Goal: Task Accomplishment & Management: Complete application form

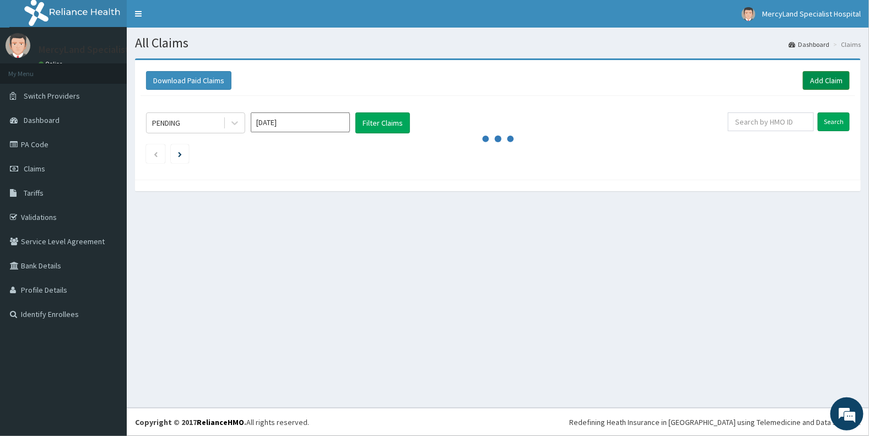
click at [826, 78] on link "Add Claim" at bounding box center [826, 80] width 47 height 19
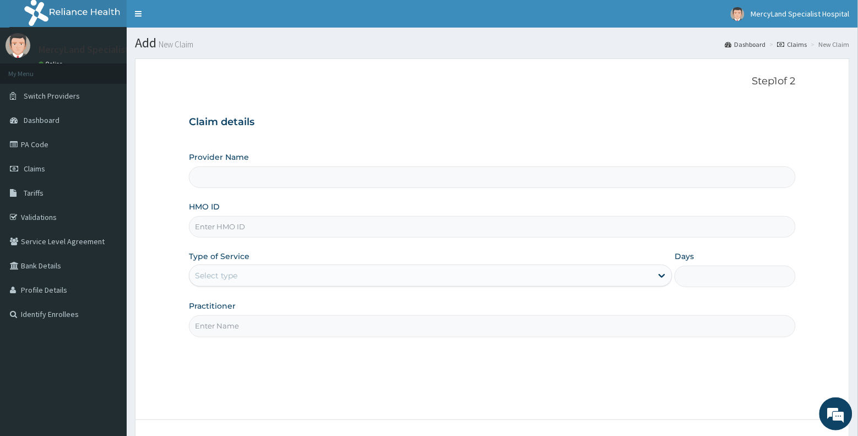
type input "[GEOGRAPHIC_DATA]- [GEOGRAPHIC_DATA]"
click at [403, 226] on input "HMO ID" at bounding box center [492, 226] width 607 height 21
type input "DFG/10011/B"
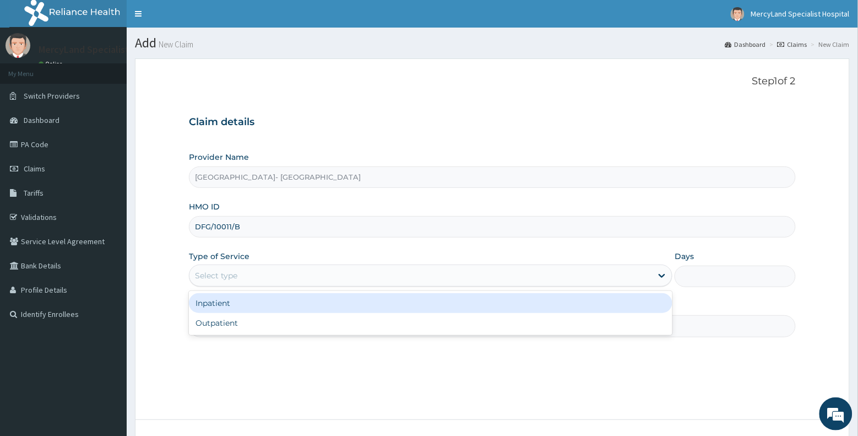
click at [339, 284] on div "Select type" at bounding box center [420, 276] width 463 height 18
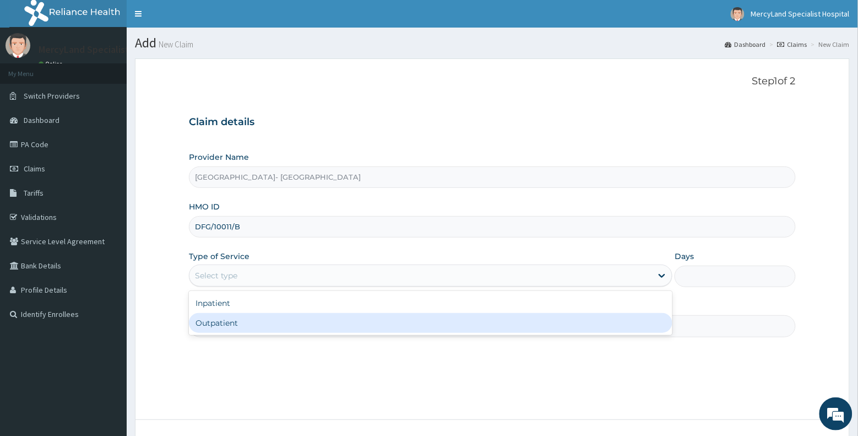
click at [317, 325] on div "Outpatient" at bounding box center [431, 323] width 484 height 20
type input "1"
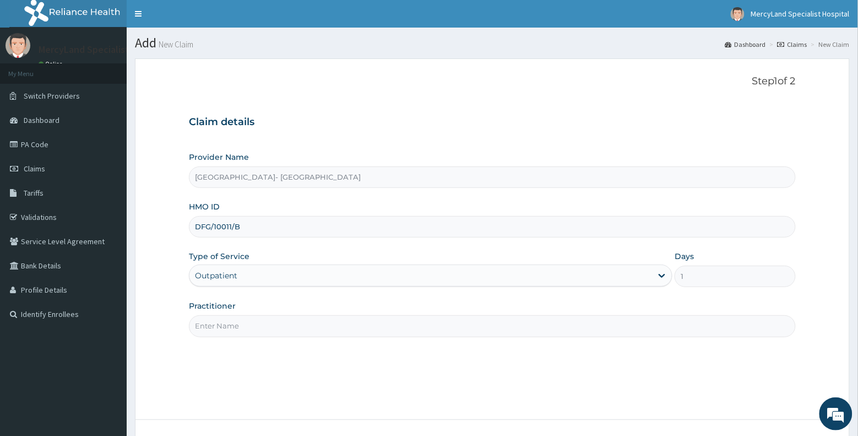
click at [321, 331] on input "Practitioner" at bounding box center [492, 325] width 607 height 21
type input "Dr fubara"
click at [448, 354] on div "Step 1 of 2 Claim details Provider Name Mercyland Specialist Hospital- Port Har…" at bounding box center [492, 238] width 607 height 327
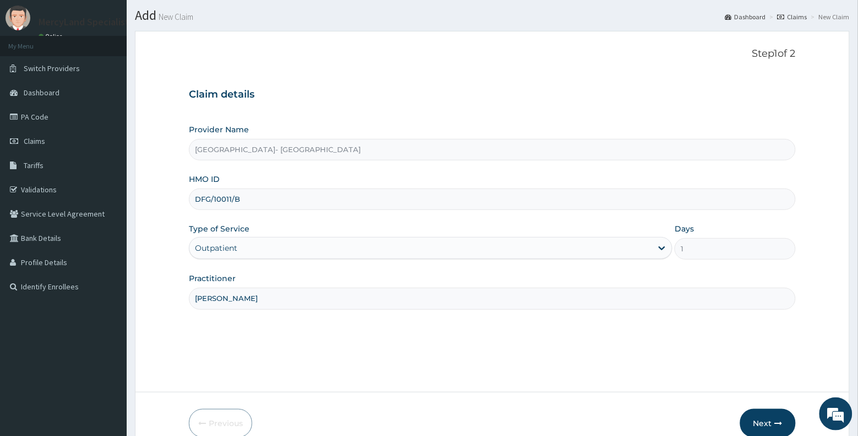
scroll to position [83, 0]
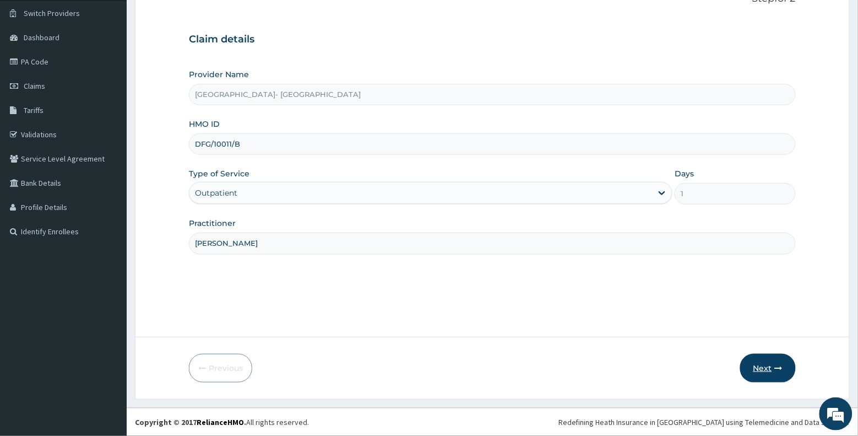
click at [761, 370] on button "Next" at bounding box center [768, 368] width 56 height 29
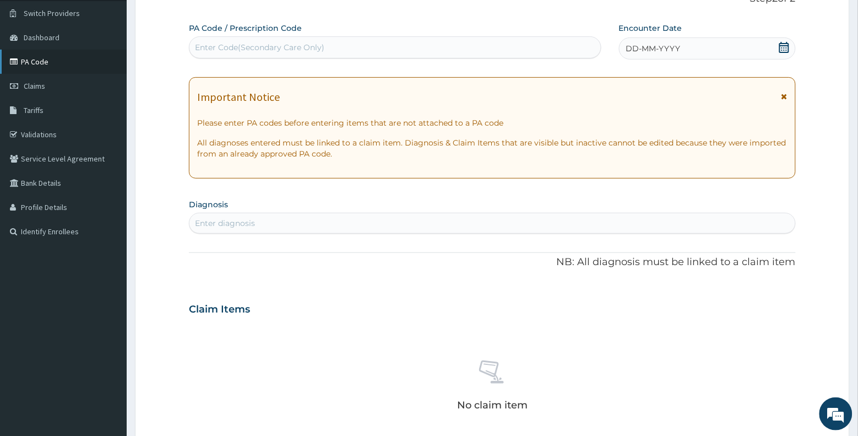
click at [61, 63] on link "PA Code" at bounding box center [63, 62] width 127 height 24
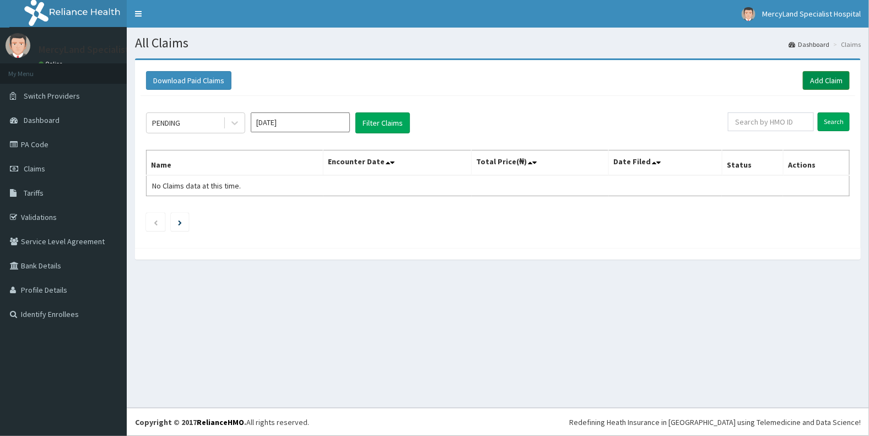
click at [820, 78] on link "Add Claim" at bounding box center [826, 80] width 47 height 19
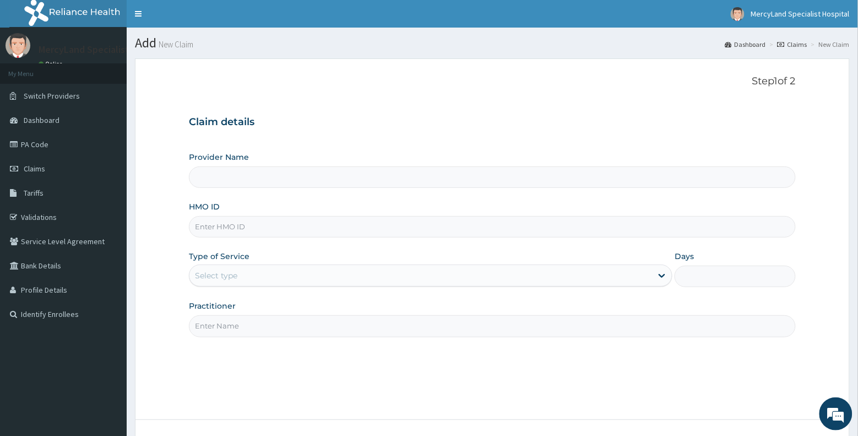
type input "Mercyland Specialist Hospital- Port Harcourt"
click at [335, 229] on input "HMO ID" at bounding box center [492, 226] width 607 height 21
type input "DFG/10011/B"
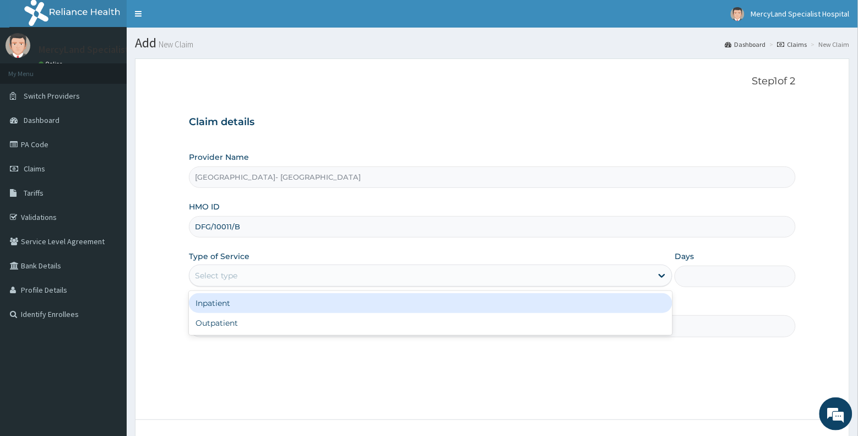
click at [288, 267] on div "Select type" at bounding box center [420, 276] width 463 height 18
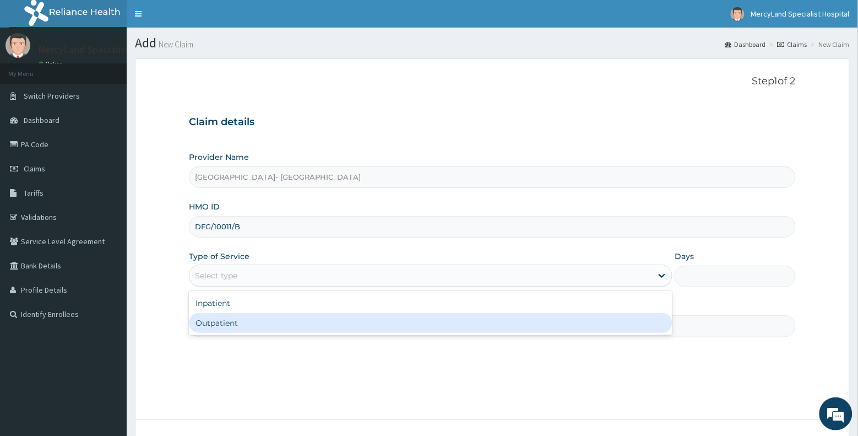
click at [264, 327] on div "Outpatient" at bounding box center [431, 323] width 484 height 20
type input "1"
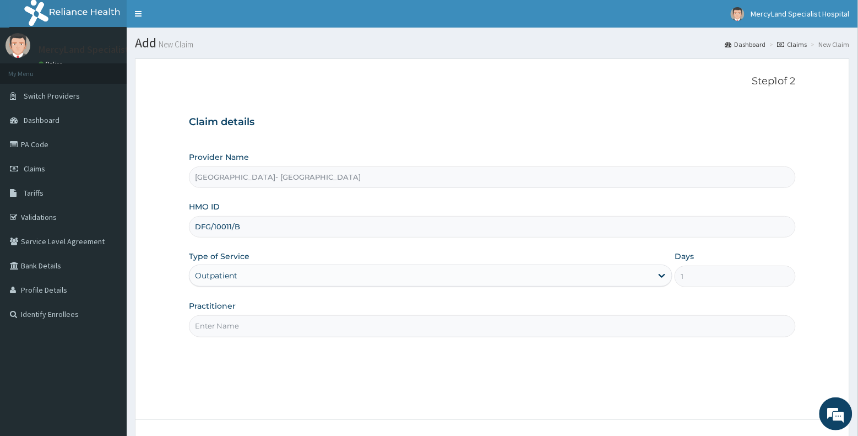
click at [307, 326] on input "Practitioner" at bounding box center [492, 325] width 607 height 21
type input "Dr fubara"
click at [497, 362] on div "Step 1 of 2 Claim details Provider Name Mercyland Specialist Hospital- Port Har…" at bounding box center [492, 238] width 607 height 327
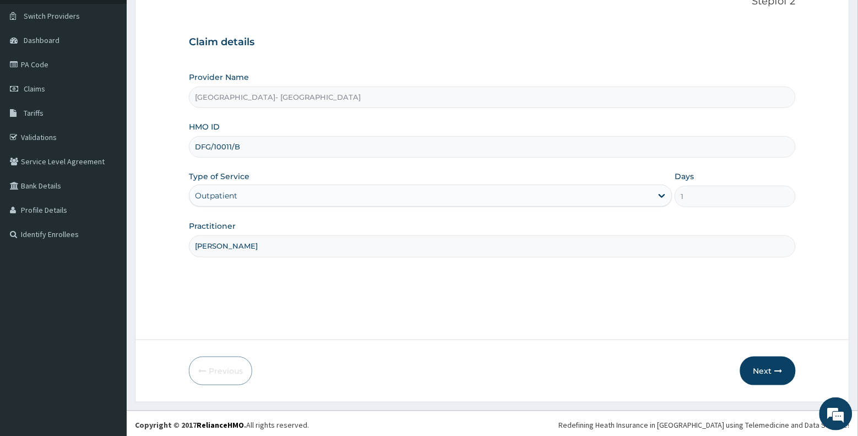
scroll to position [83, 0]
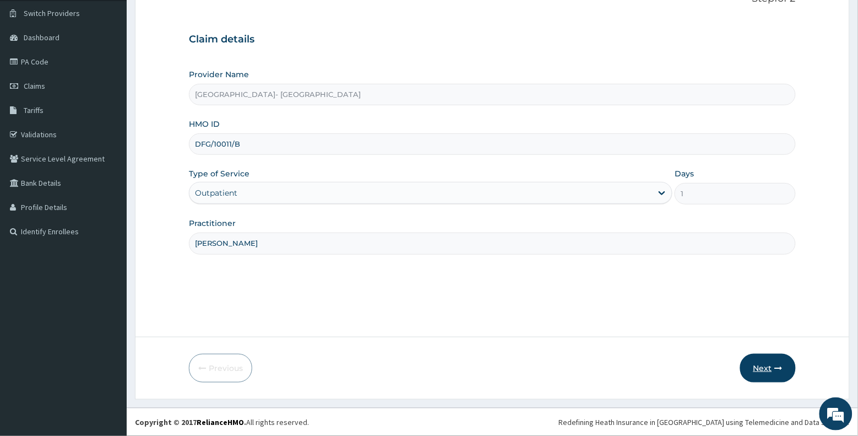
click at [762, 368] on button "Next" at bounding box center [768, 368] width 56 height 29
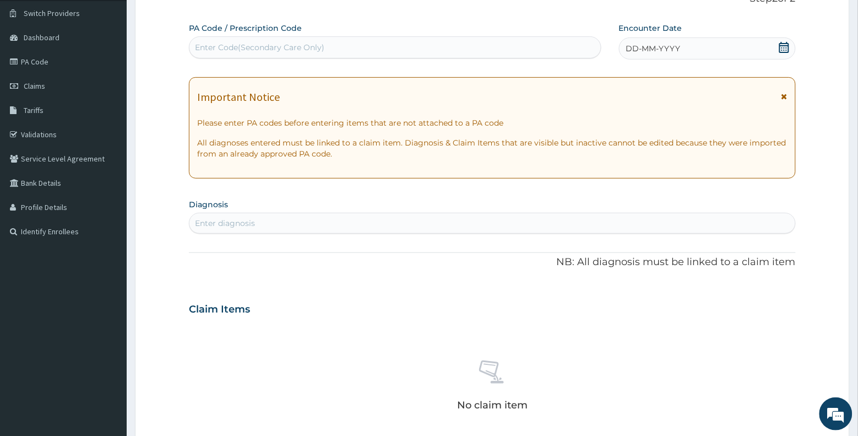
click at [783, 50] on icon at bounding box center [784, 47] width 11 height 11
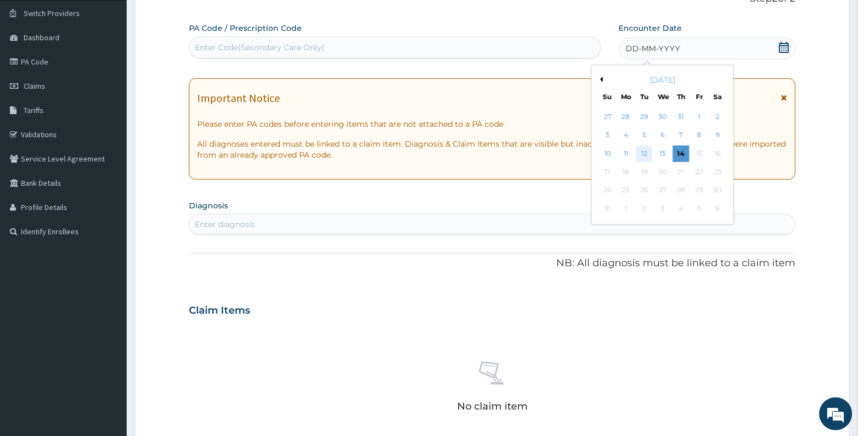
click at [646, 154] on div "12" at bounding box center [644, 153] width 17 height 17
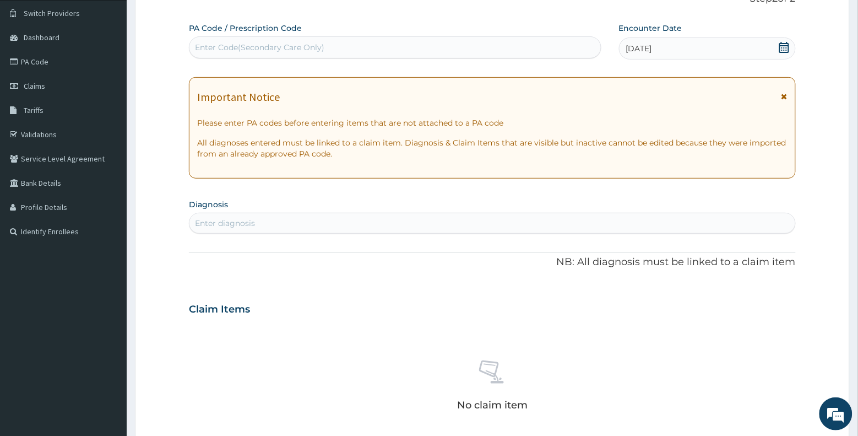
click at [425, 222] on div "Enter diagnosis" at bounding box center [492, 223] width 606 height 18
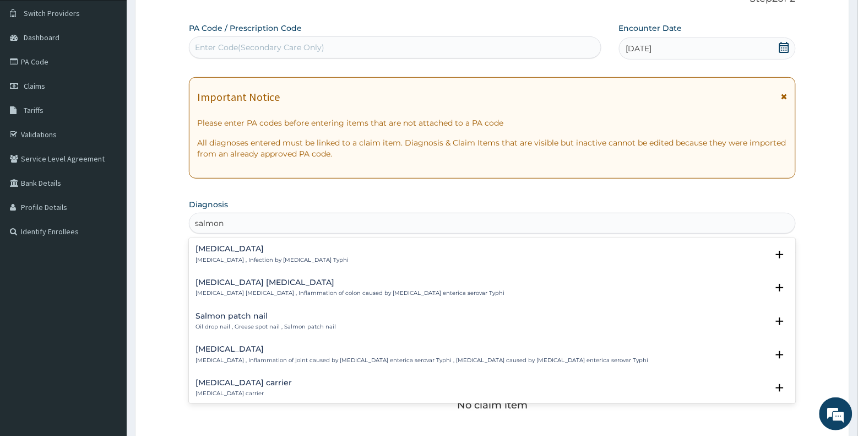
type input "salmone"
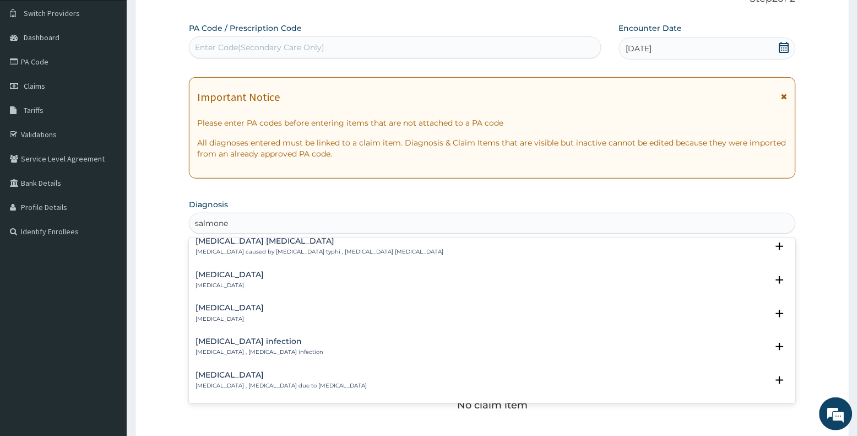
scroll to position [165, 0]
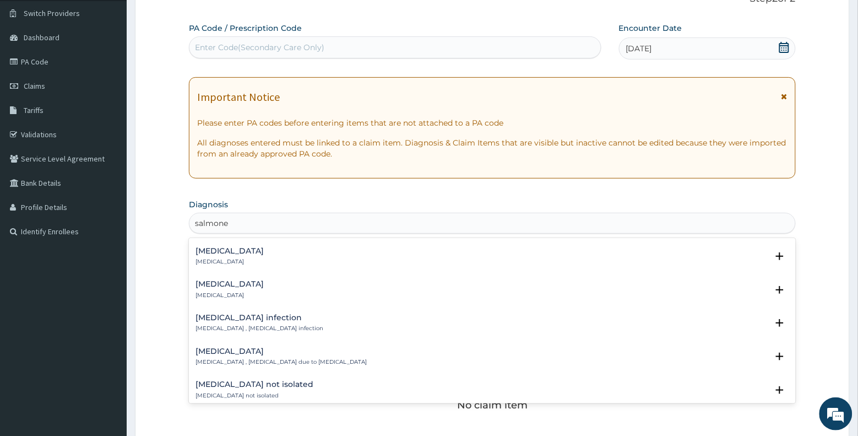
click at [277, 323] on div "Salmonella infection Salmonellosis , Salmonella infection" at bounding box center [260, 322] width 128 height 19
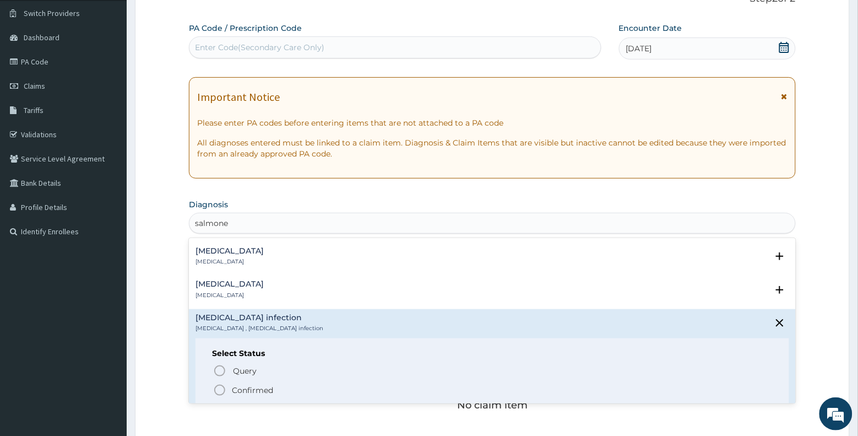
click at [221, 389] on icon "status option filled" at bounding box center [219, 389] width 13 height 13
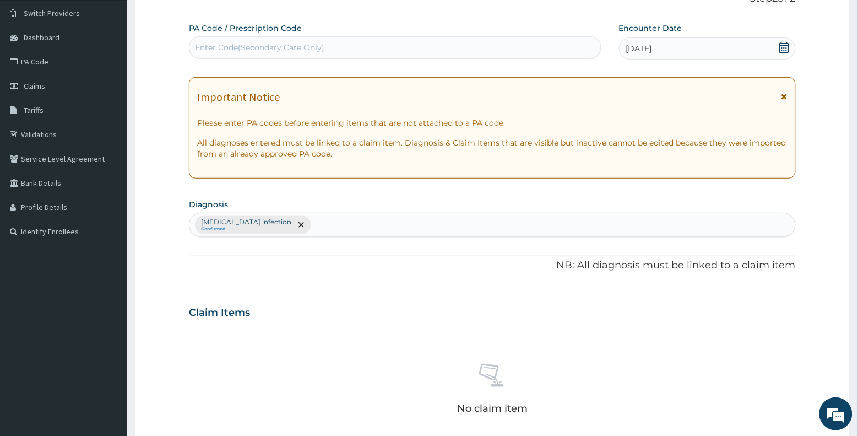
click at [384, 286] on div "PA Code / Prescription Code Enter Code(Secondary Care Only) Encounter Date 12-0…" at bounding box center [492, 309] width 607 height 573
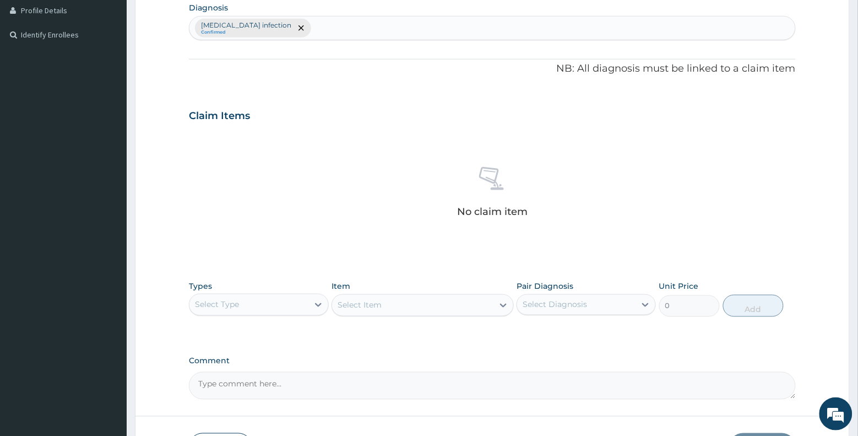
scroll to position [358, 0]
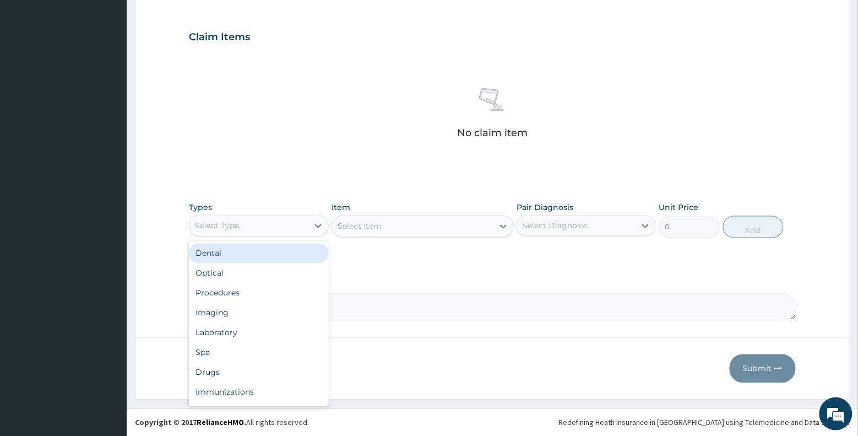
click at [307, 224] on div "Select Type" at bounding box center [248, 226] width 118 height 18
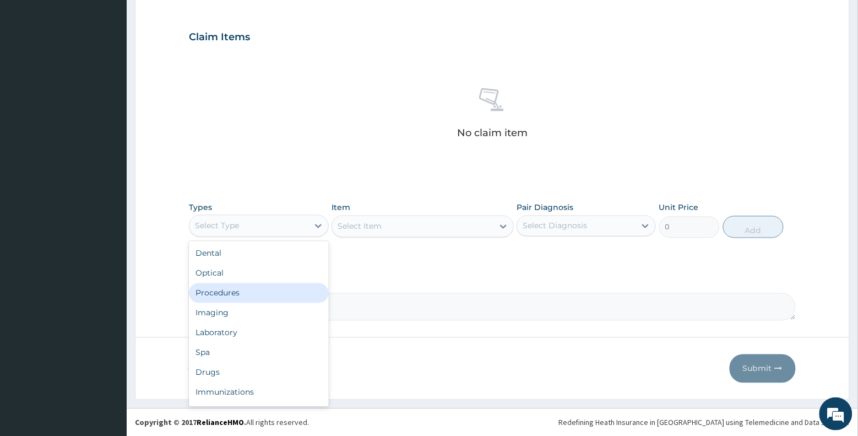
click at [281, 288] on div "Procedures" at bounding box center [258, 293] width 139 height 20
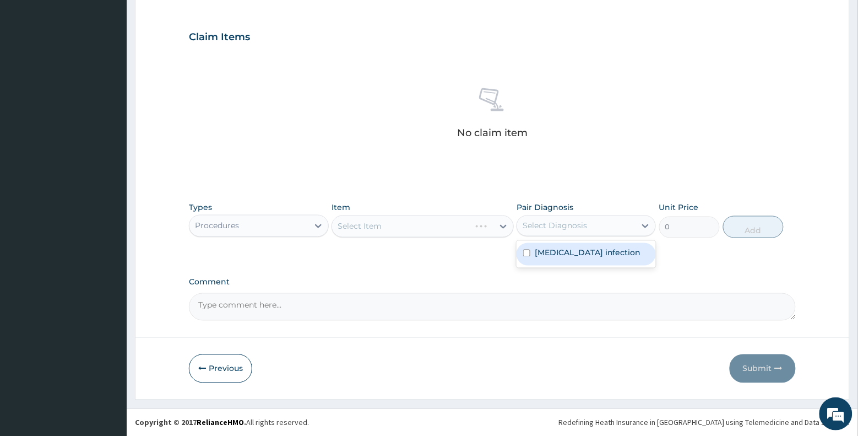
click at [541, 221] on div "Select Diagnosis" at bounding box center [555, 225] width 64 height 11
click at [528, 259] on div "Salmonella infection" at bounding box center [586, 254] width 139 height 23
checkbox input "true"
click at [604, 90] on div "No claim item" at bounding box center [492, 115] width 607 height 127
click at [408, 113] on div "No claim item" at bounding box center [492, 115] width 607 height 127
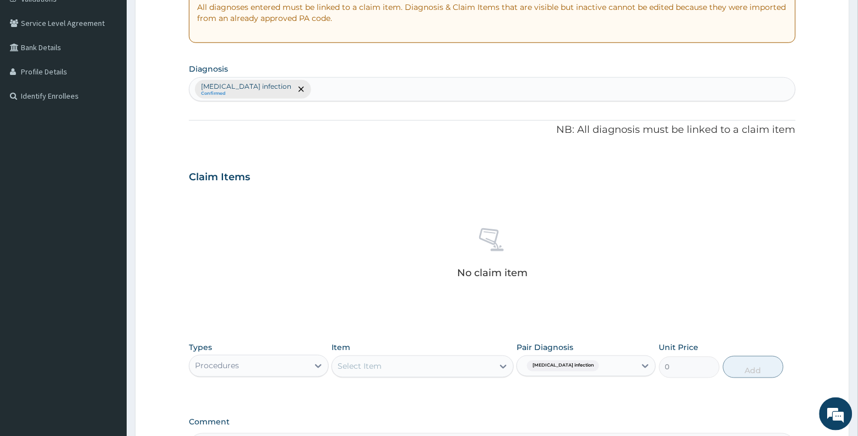
scroll to position [193, 0]
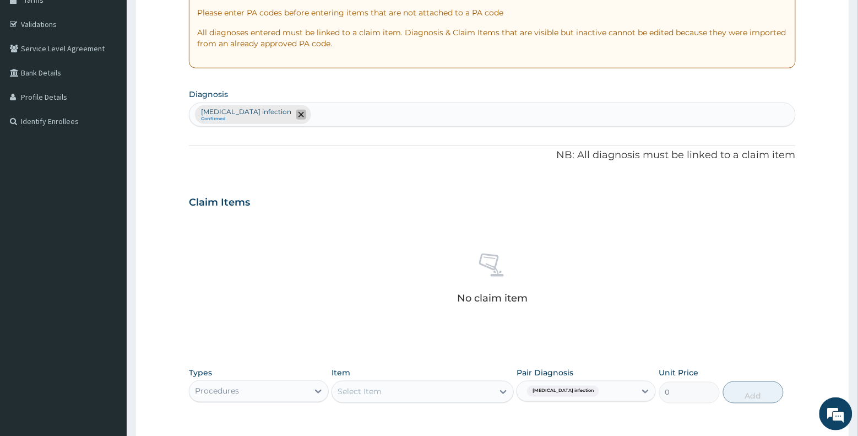
click at [299, 114] on icon "remove selection option" at bounding box center [302, 115] width 6 height 6
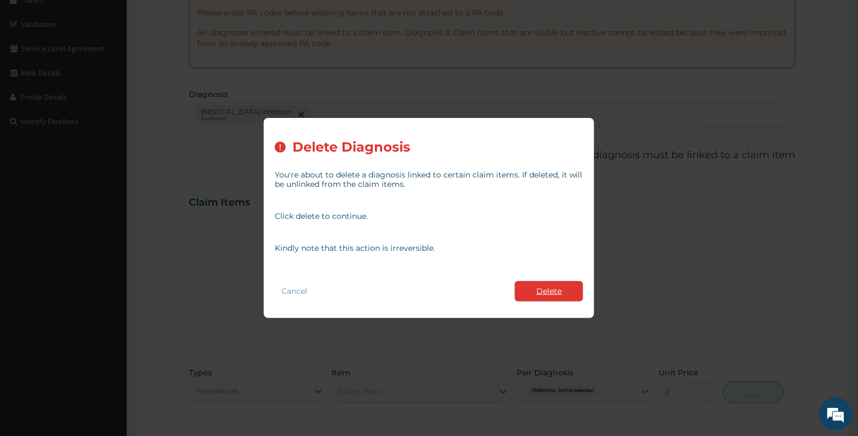
click at [529, 285] on button "Delete" at bounding box center [549, 291] width 68 height 20
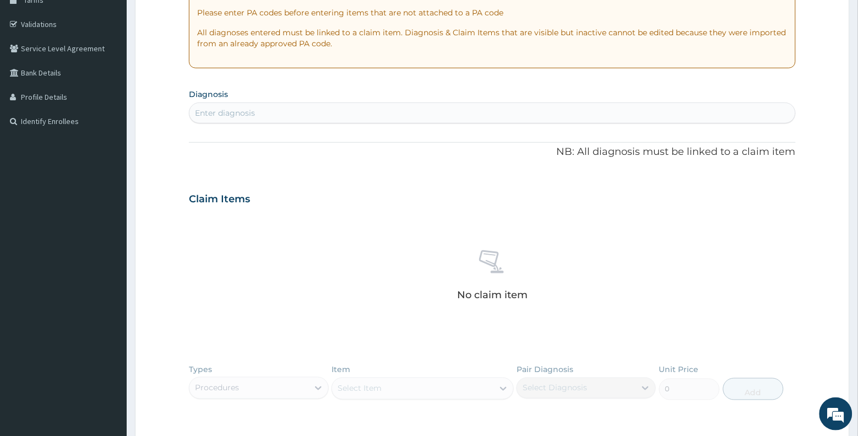
click at [321, 115] on div "Enter diagnosis" at bounding box center [492, 113] width 606 height 18
type input "plasmodium"
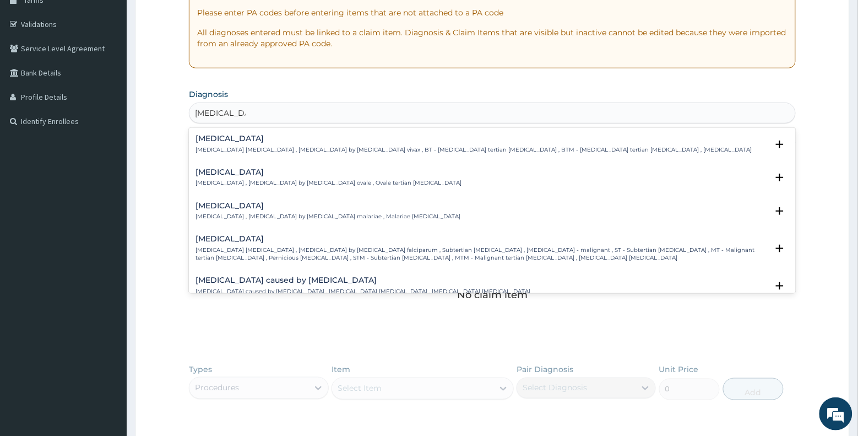
click at [285, 246] on p "Falciparum malaria , Malignant tertian malaria , Malaria by Plasmodium falcipar…" at bounding box center [482, 254] width 572 height 16
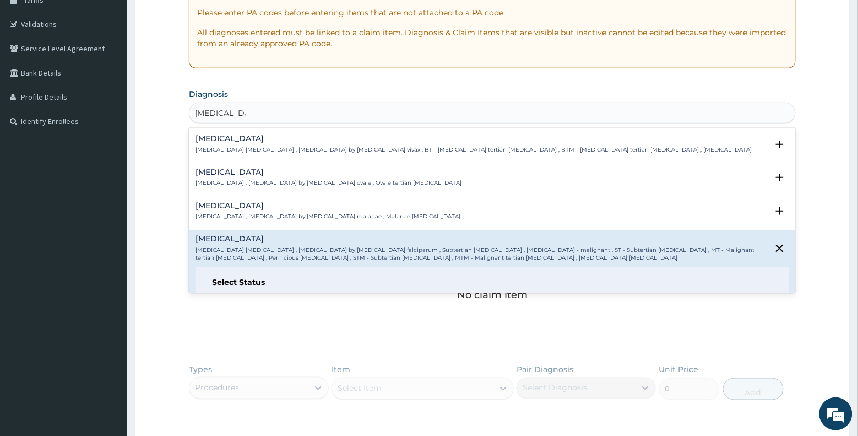
scroll to position [28, 0]
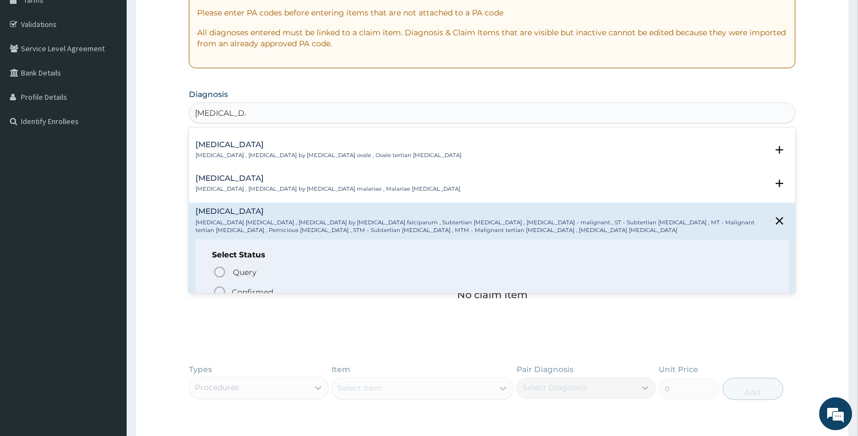
click at [259, 288] on p "Confirmed" at bounding box center [252, 291] width 41 height 11
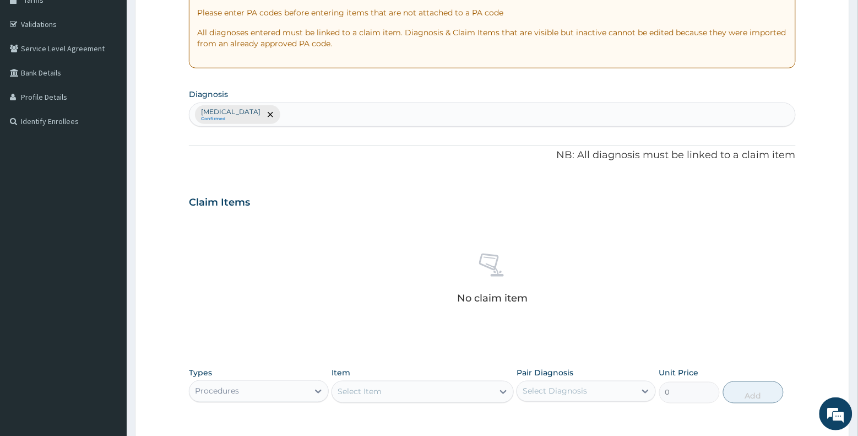
click at [345, 276] on div "No claim item" at bounding box center [492, 280] width 607 height 127
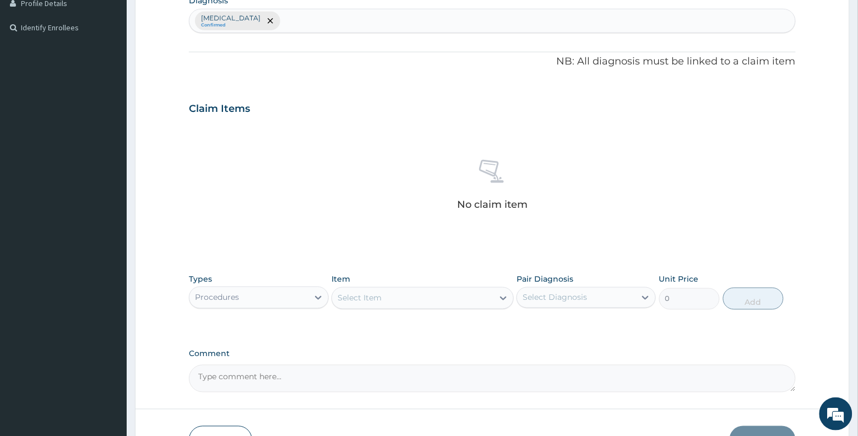
scroll to position [359, 0]
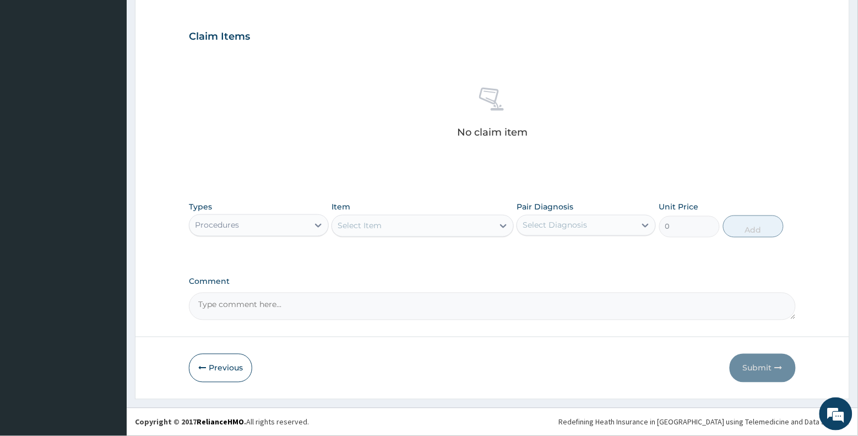
click at [253, 235] on div "Procedures" at bounding box center [258, 225] width 139 height 22
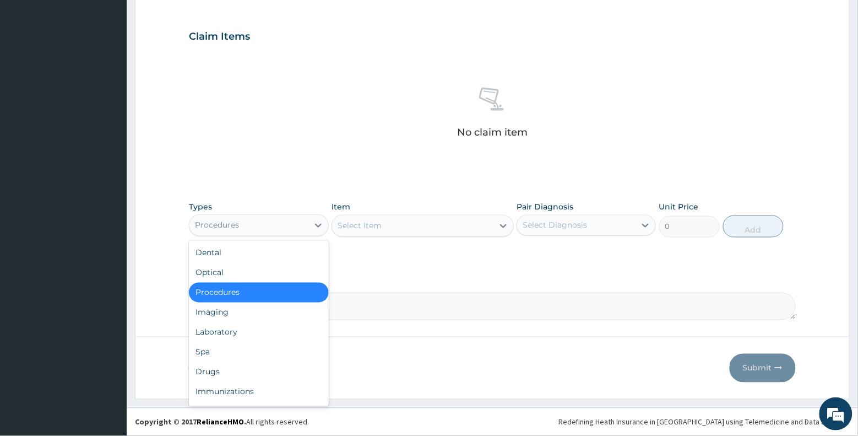
click at [241, 289] on div "Procedures" at bounding box center [258, 293] width 139 height 20
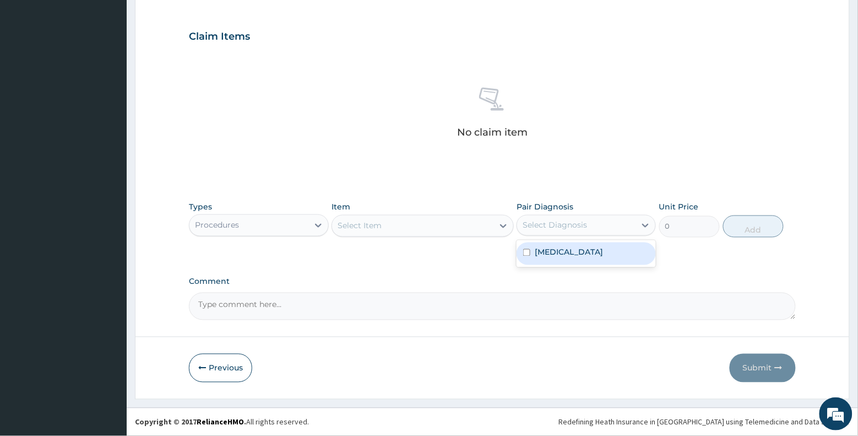
click at [533, 231] on div "Select Diagnosis" at bounding box center [576, 225] width 118 height 18
click at [533, 257] on div "Falciparum malaria" at bounding box center [586, 253] width 139 height 23
checkbox input "true"
click at [490, 225] on div "Select Item" at bounding box center [412, 226] width 161 height 18
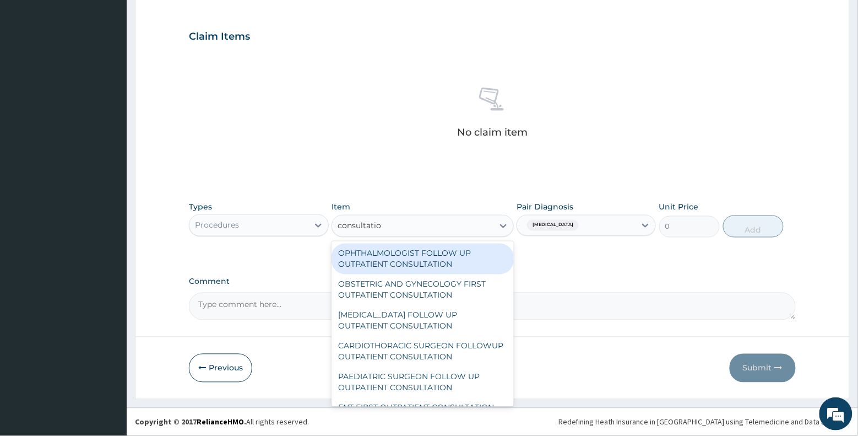
type input "consultation"
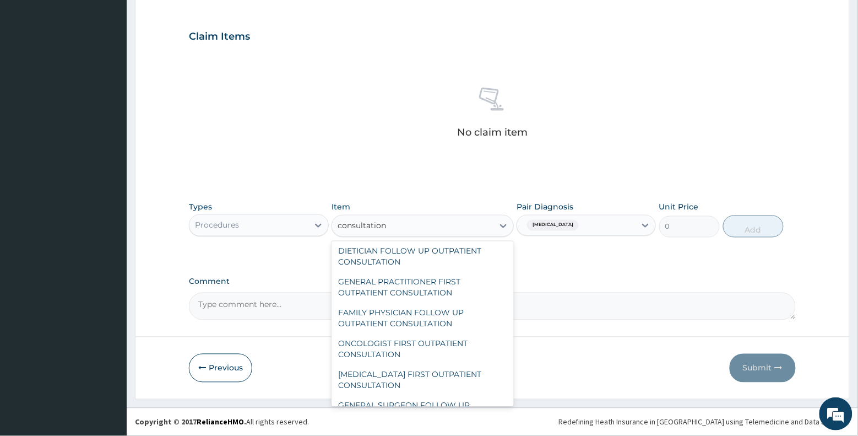
scroll to position [1129, 0]
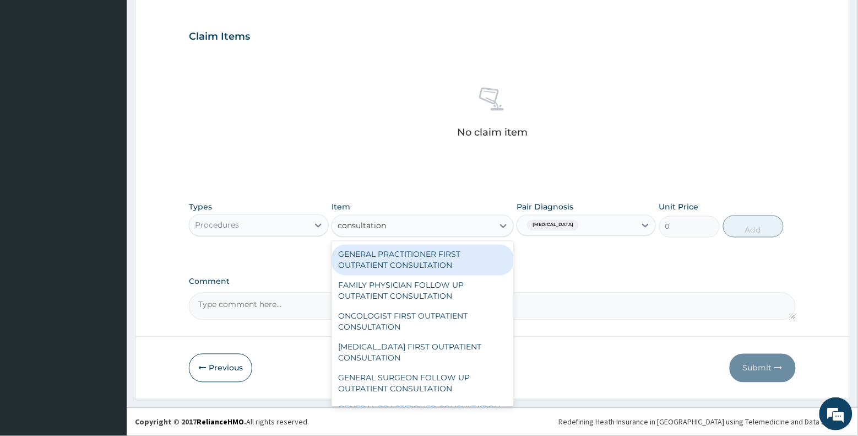
click at [428, 275] on div "GENERAL PRACTITIONER FIRST OUTPATIENT CONSULTATION" at bounding box center [423, 260] width 182 height 31
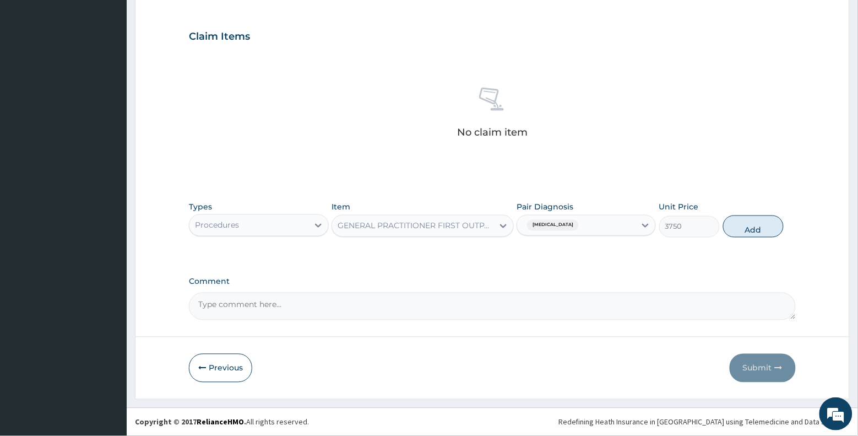
click at [428, 293] on textarea "Comment" at bounding box center [492, 306] width 607 height 28
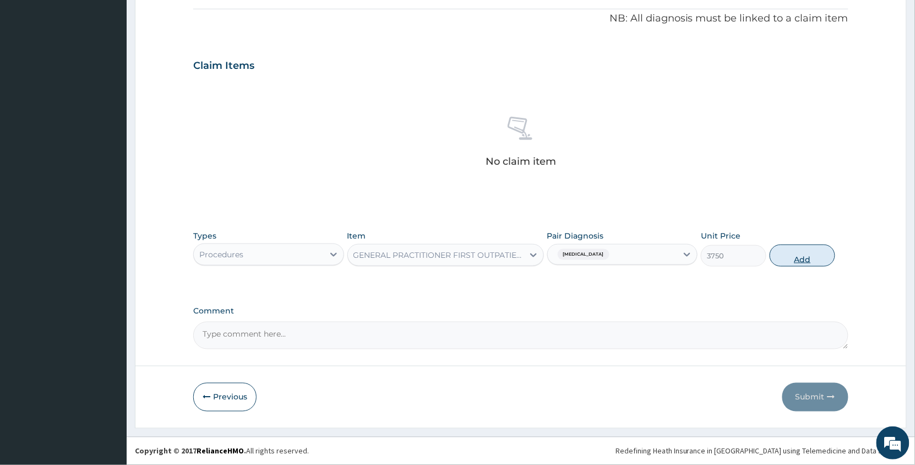
click at [799, 256] on button "Add" at bounding box center [803, 256] width 66 height 22
type input "0"
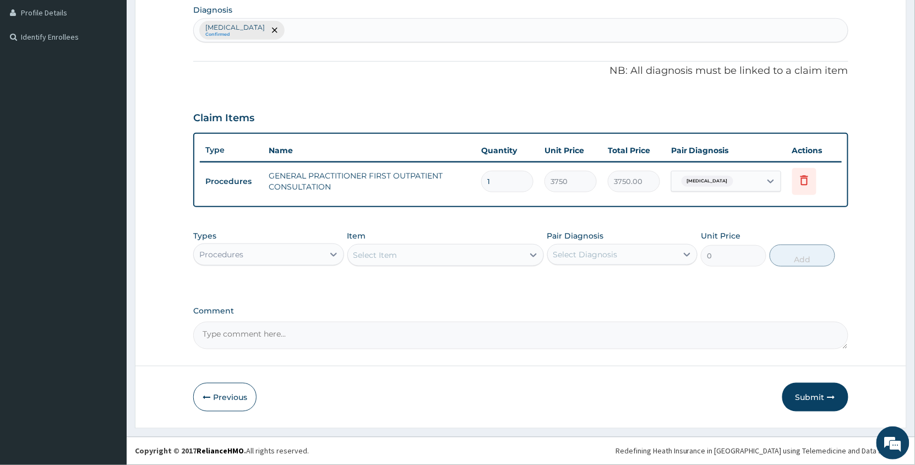
scroll to position [278, 0]
click at [722, 293] on div "PA Code / Prescription Code Enter Code(Secondary Care Only) Encounter Date 12-0…" at bounding box center [520, 88] width 655 height 521
click at [806, 392] on button "Submit" at bounding box center [816, 397] width 66 height 29
